Goal: Task Accomplishment & Management: Use online tool/utility

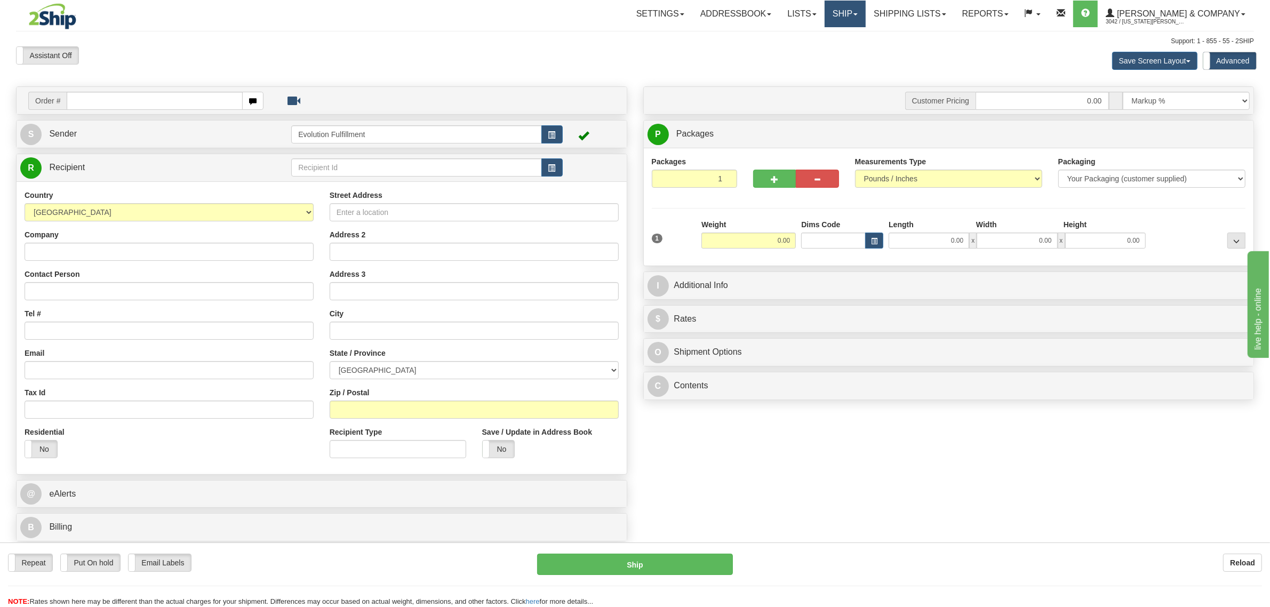
click at [866, 15] on link "Ship" at bounding box center [845, 14] width 41 height 27
click at [865, 57] on link "OnHold / Order Queue" at bounding box center [817, 51] width 97 height 14
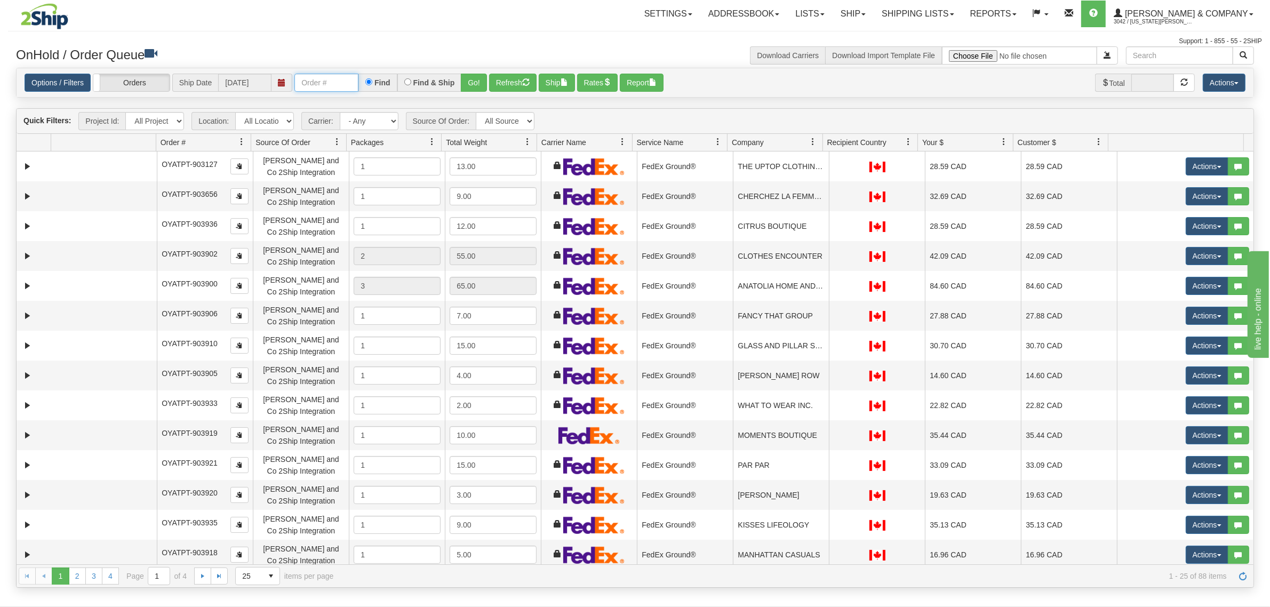
click at [337, 78] on input "text" at bounding box center [326, 83] width 64 height 18
type input "OYATPT-904277"
click at [485, 75] on button "Go!" at bounding box center [474, 83] width 26 height 18
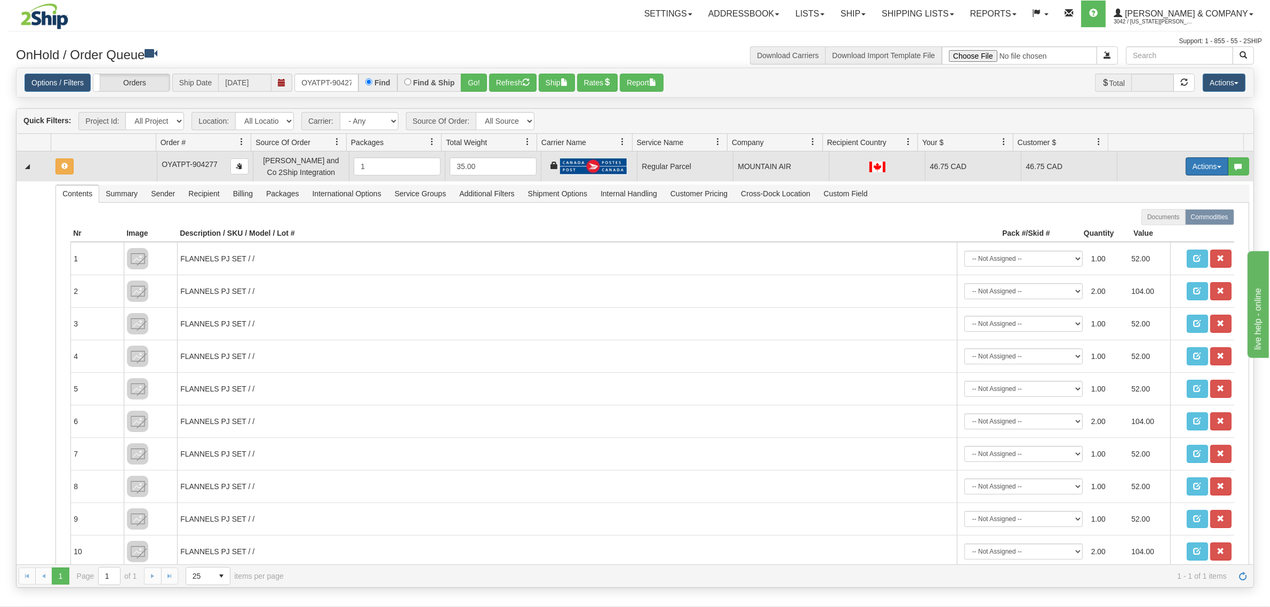
click at [1206, 171] on button "Actions" at bounding box center [1207, 166] width 43 height 18
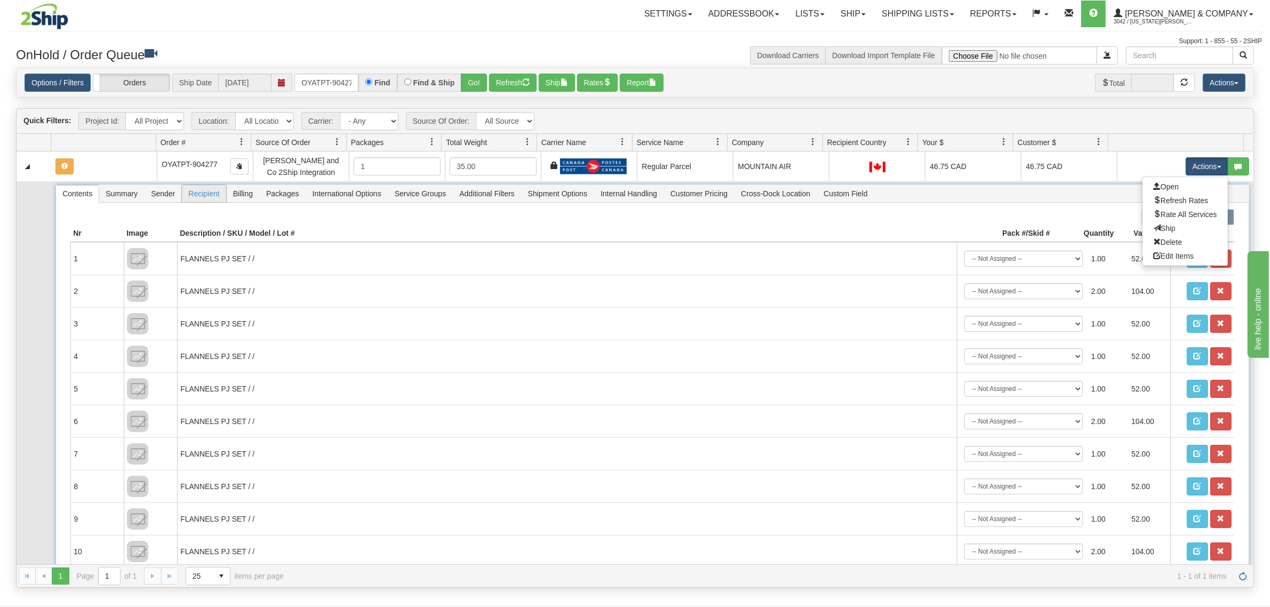
click at [206, 201] on span "Recipient" at bounding box center [204, 193] width 44 height 17
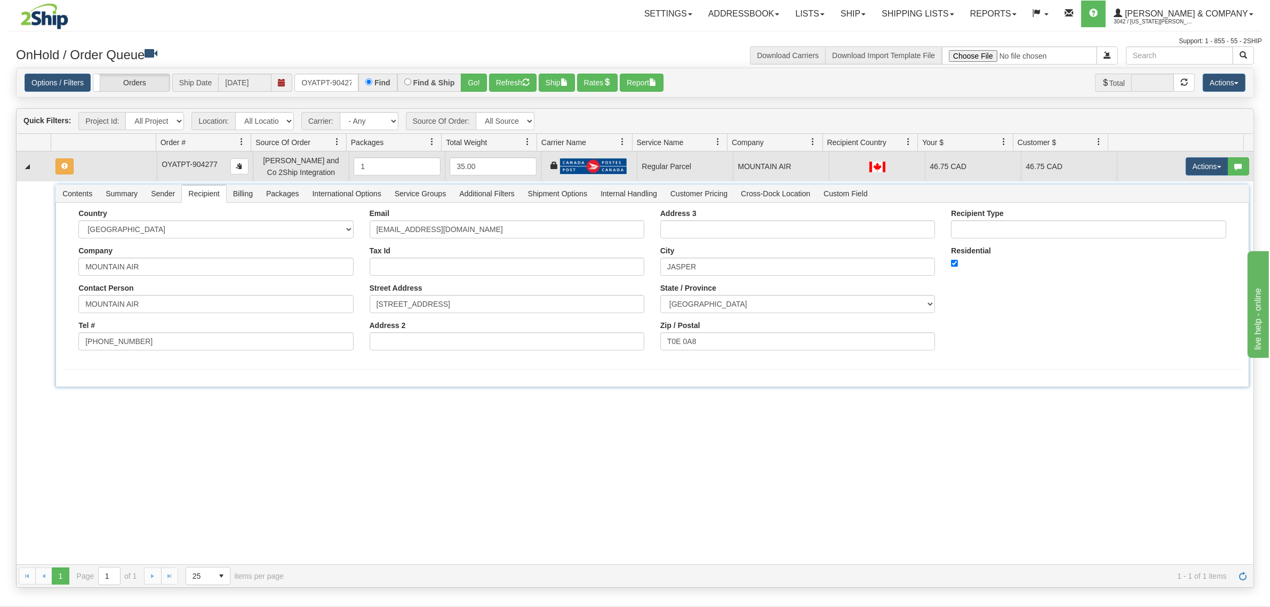
click at [1198, 153] on td "Actions Open Refresh Rates Rate All Services Ship Delete Edit Items" at bounding box center [1185, 166] width 137 height 30
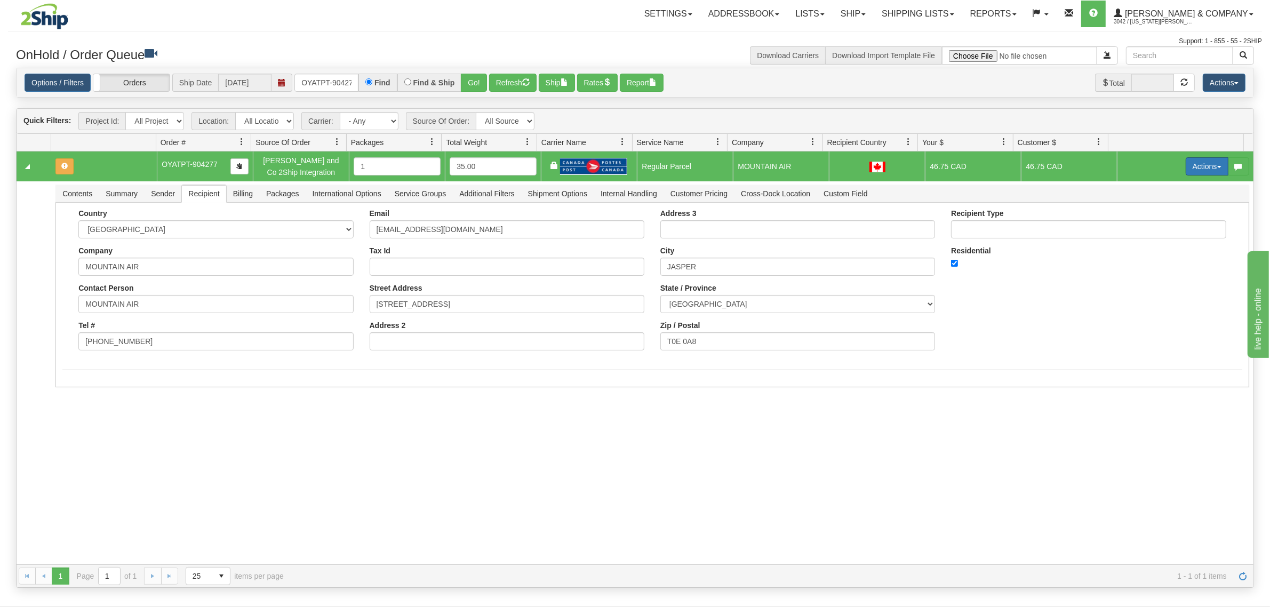
click at [1200, 163] on button "Actions" at bounding box center [1207, 166] width 43 height 18
click at [1179, 214] on span "Rate All Services" at bounding box center [1185, 214] width 64 height 9
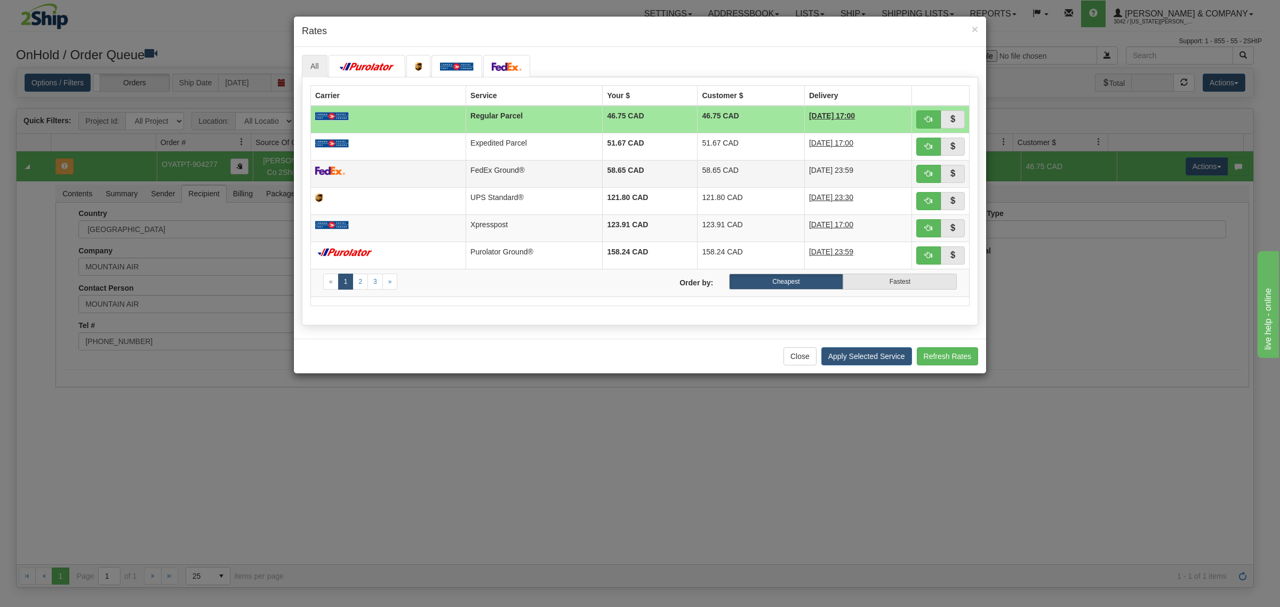
click at [603, 168] on td "58.65 CAD" at bounding box center [650, 173] width 95 height 27
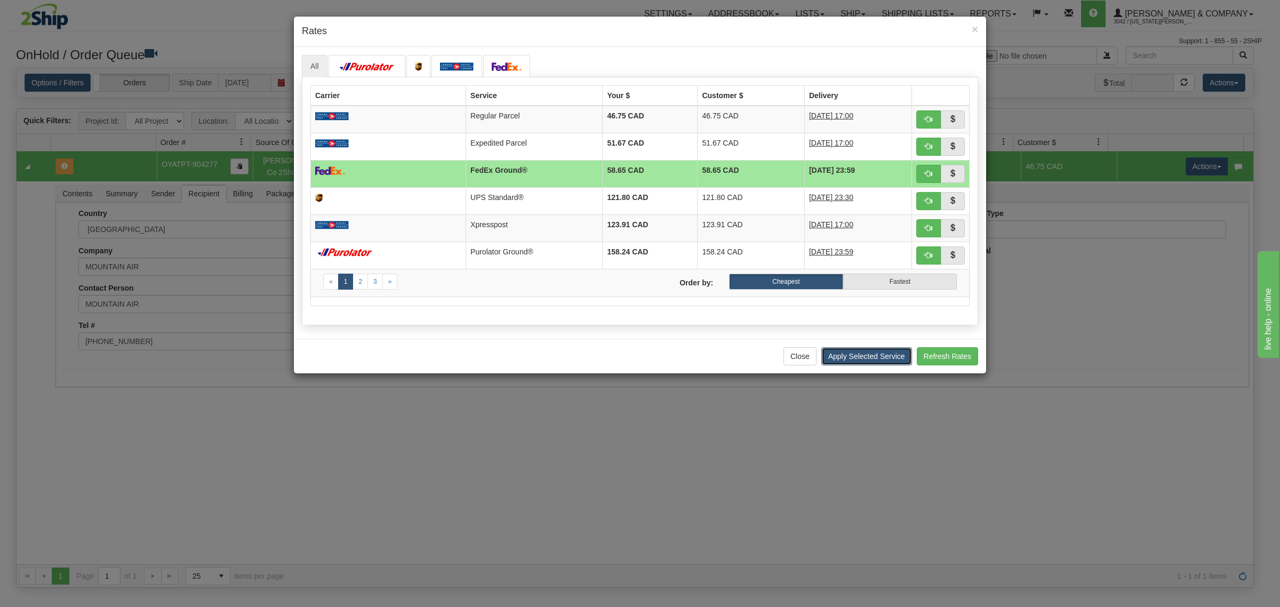
click at [844, 359] on button "Apply Selected Service" at bounding box center [866, 356] width 91 height 18
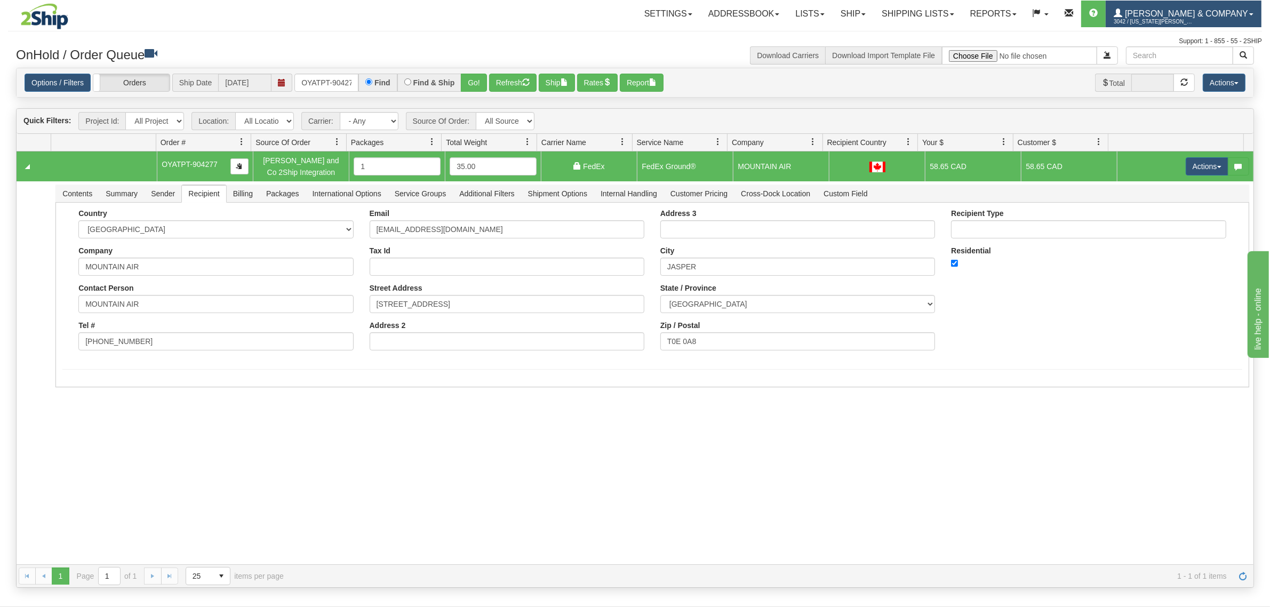
click at [1216, 15] on span "[PERSON_NAME] & Company" at bounding box center [1185, 13] width 126 height 9
click at [1208, 67] on link "LOG OUT" at bounding box center [1207, 65] width 108 height 14
